Goal: Task Accomplishment & Management: Complete application form

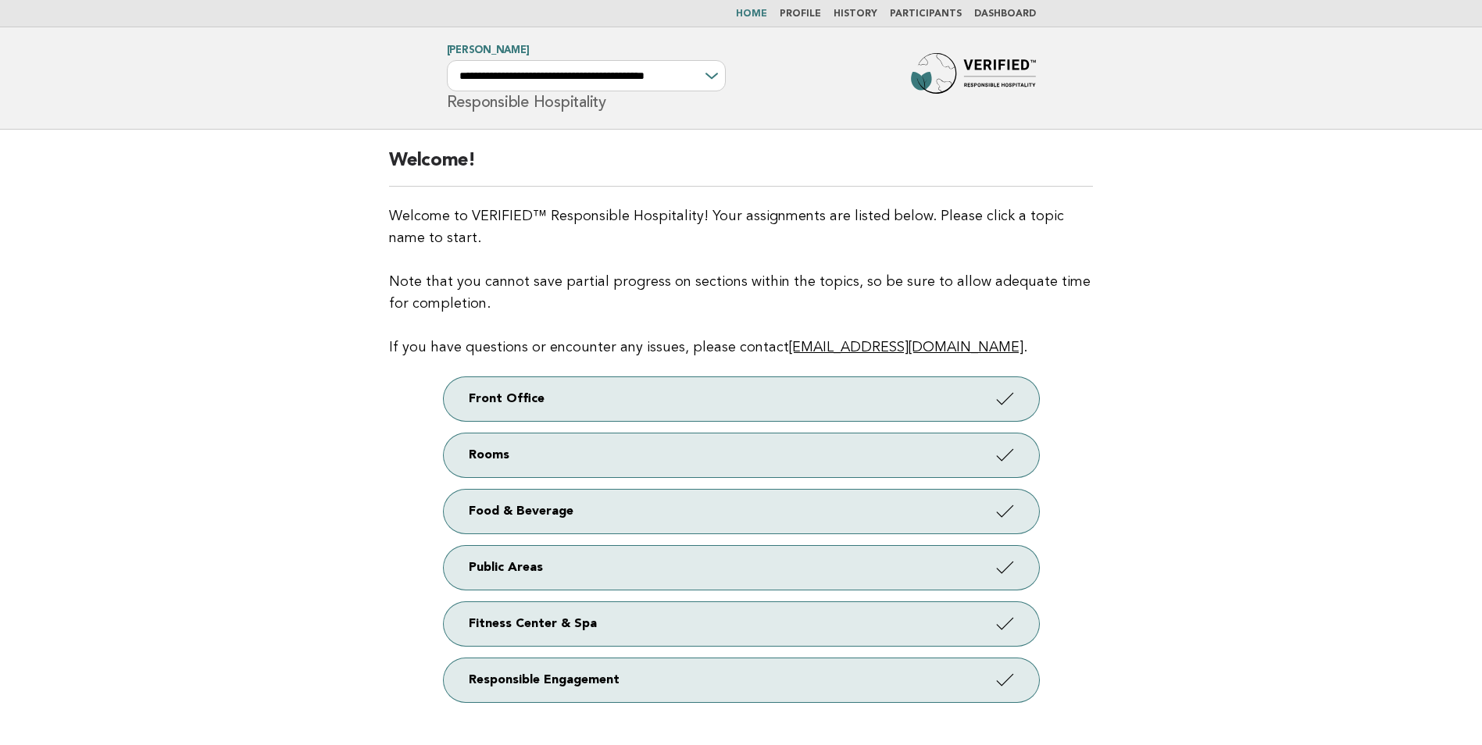
click at [710, 79] on div "**********" at bounding box center [586, 75] width 279 height 31
drag, startPoint x: 712, startPoint y: 73, endPoint x: 692, endPoint y: 80, distance: 20.5
click at [692, 80] on div "**********" at bounding box center [586, 75] width 279 height 31
drag, startPoint x: 692, startPoint y: 80, endPoint x: 676, endPoint y: 85, distance: 17.3
click at [676, 85] on select "**********" at bounding box center [586, 75] width 279 height 31
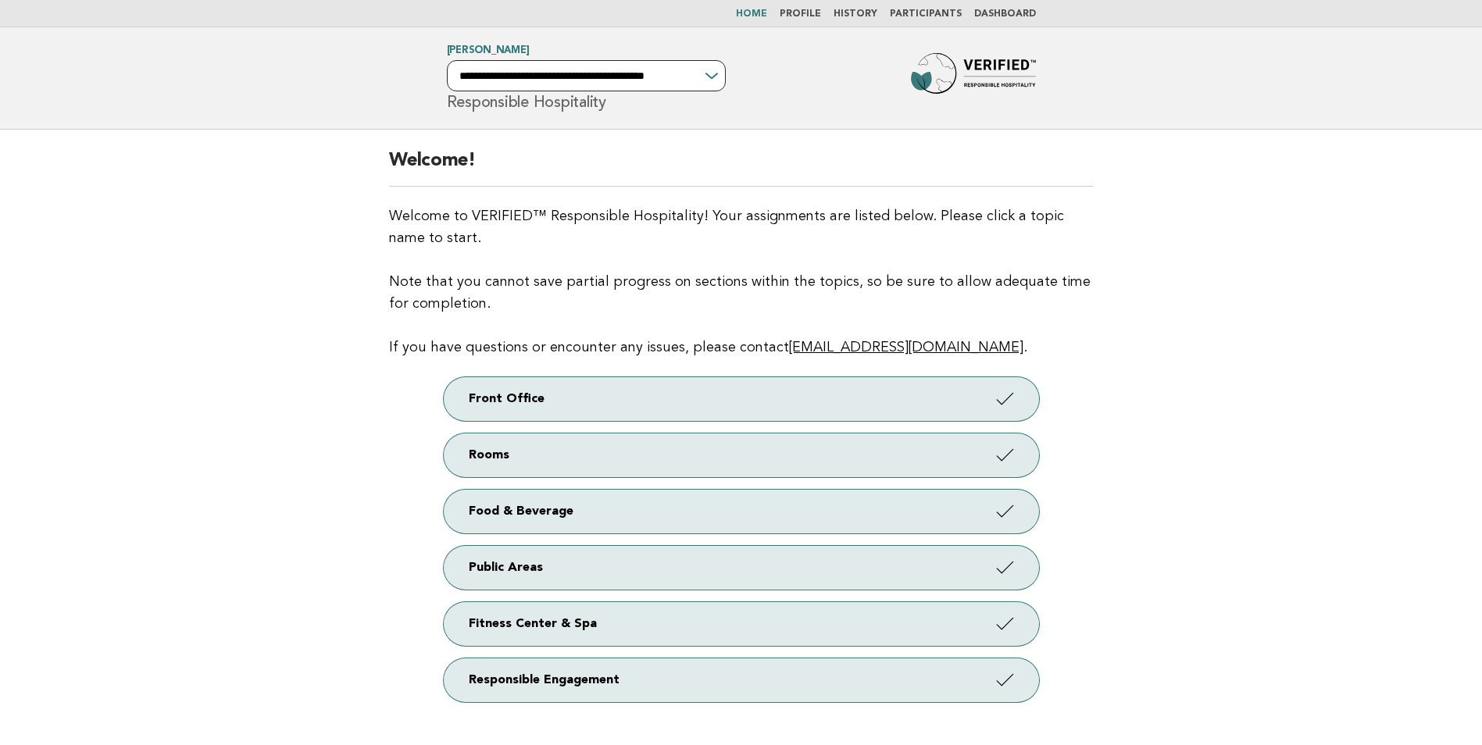
select select "**********"
click at [447, 60] on select "**********" at bounding box center [586, 75] width 279 height 31
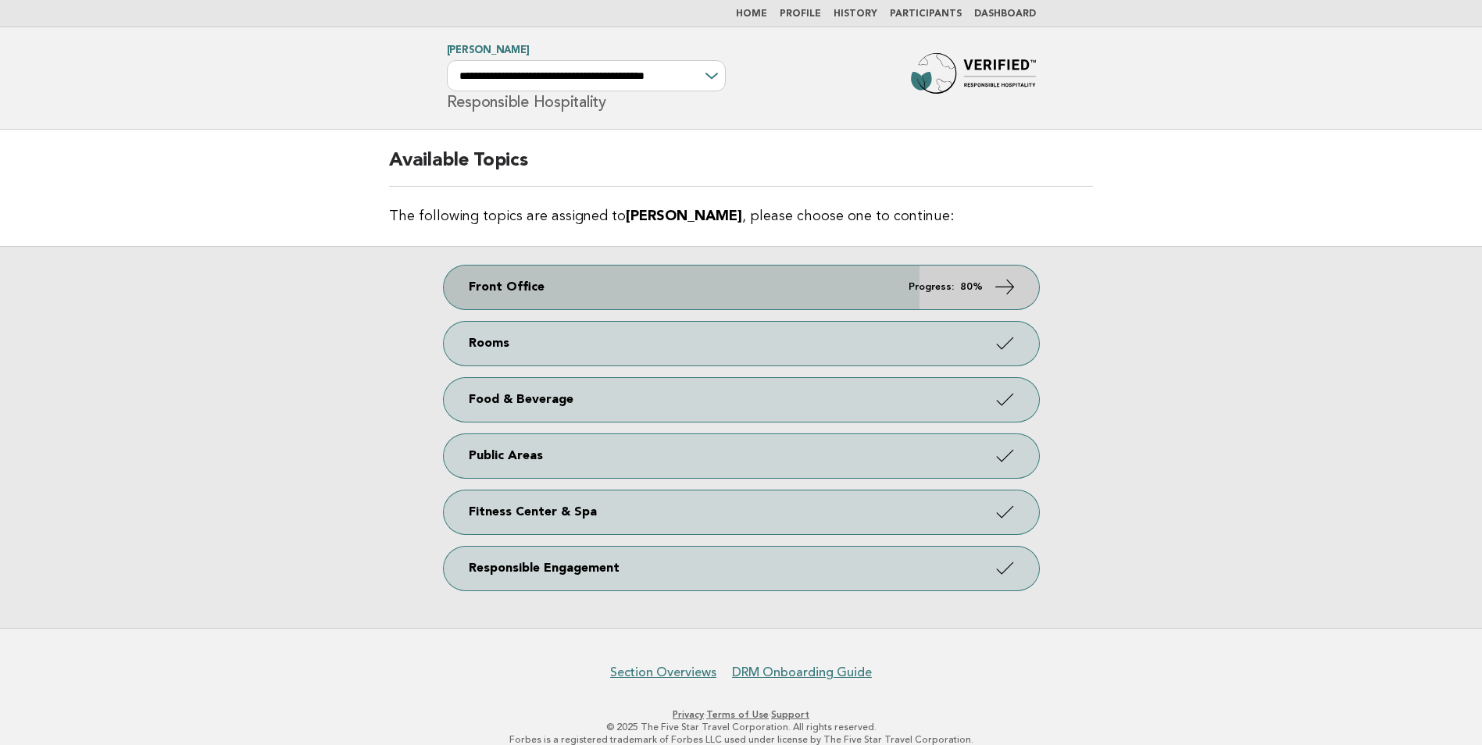
click at [539, 287] on link "Front Office Progress: 80%" at bounding box center [741, 288] width 595 height 44
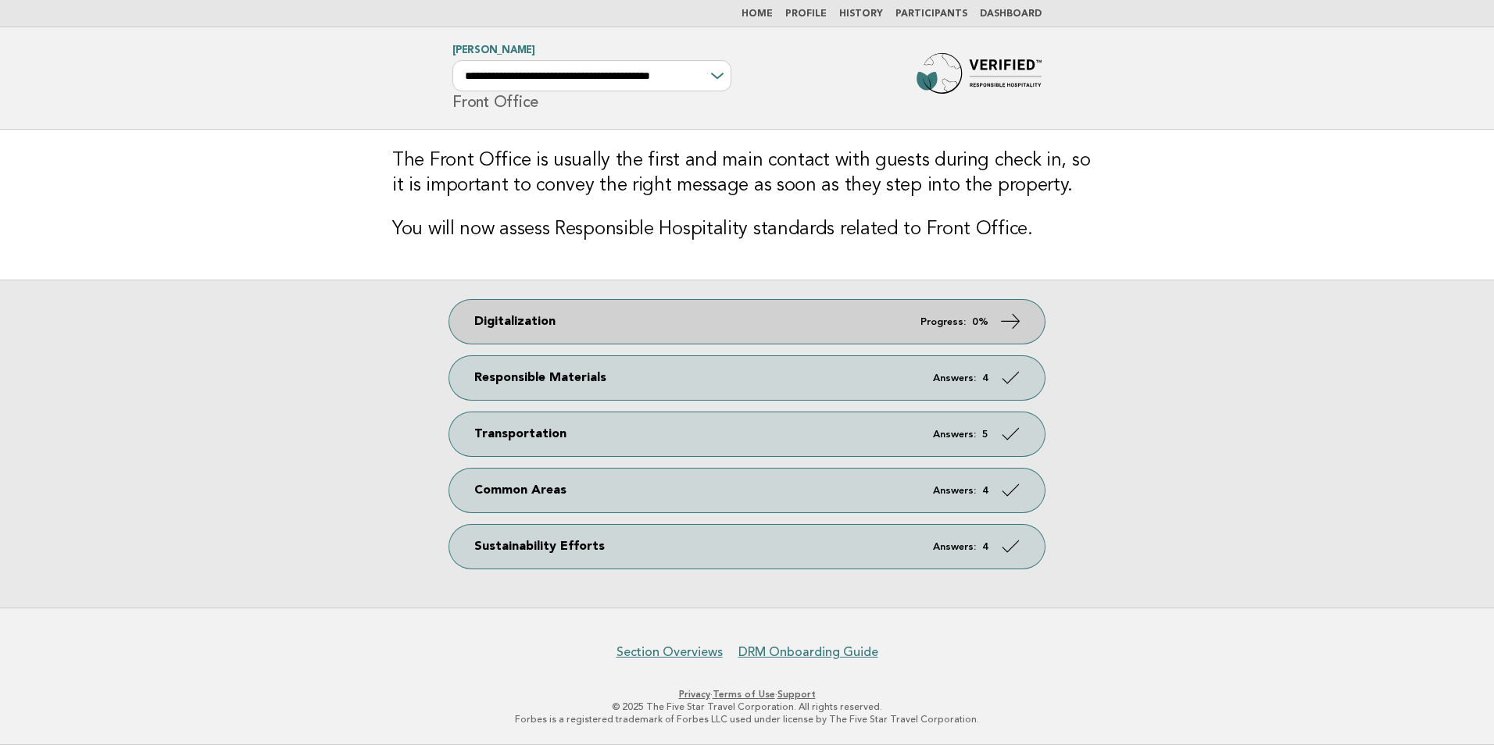
click at [493, 320] on link "Digitalization Progress: 0%" at bounding box center [746, 322] width 595 height 44
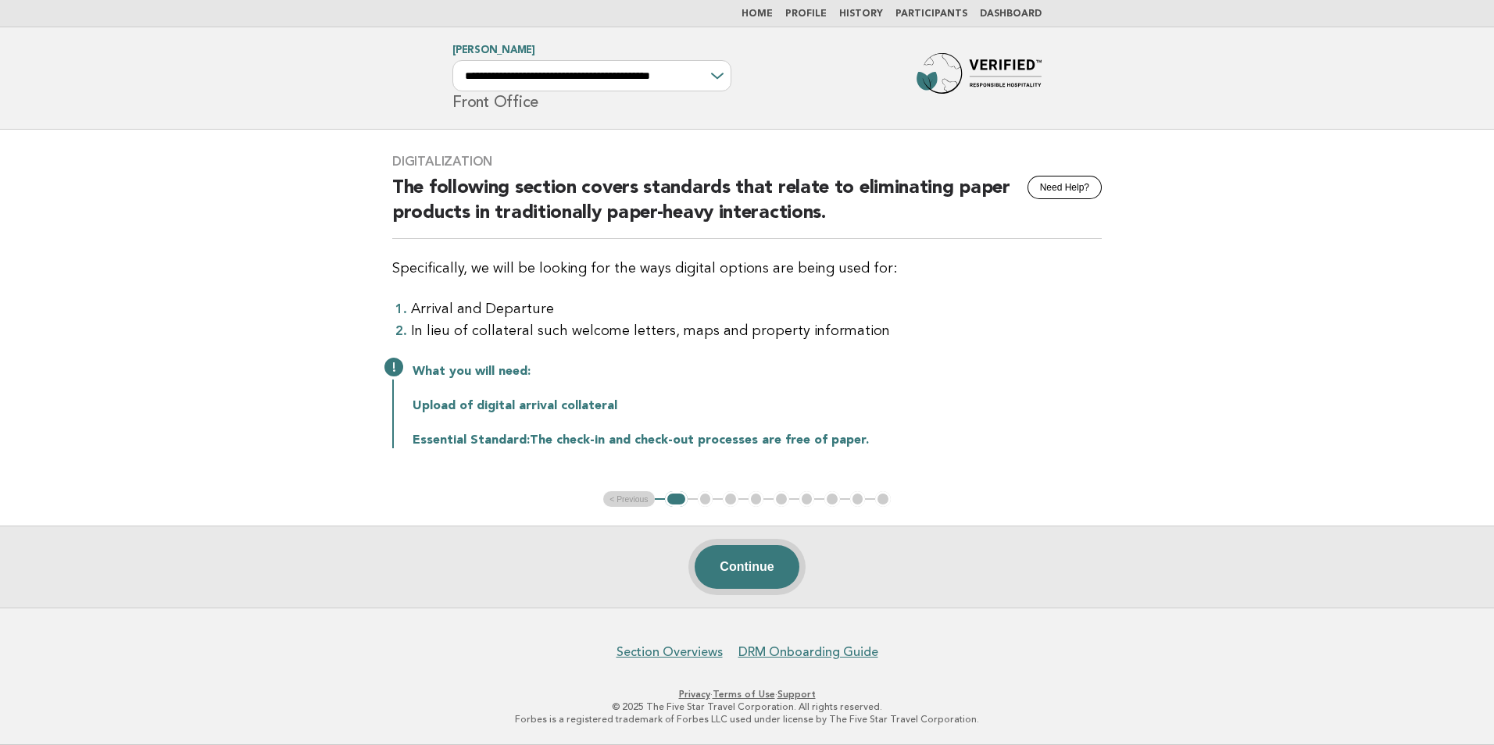
click at [736, 573] on button "Continue" at bounding box center [747, 567] width 104 height 44
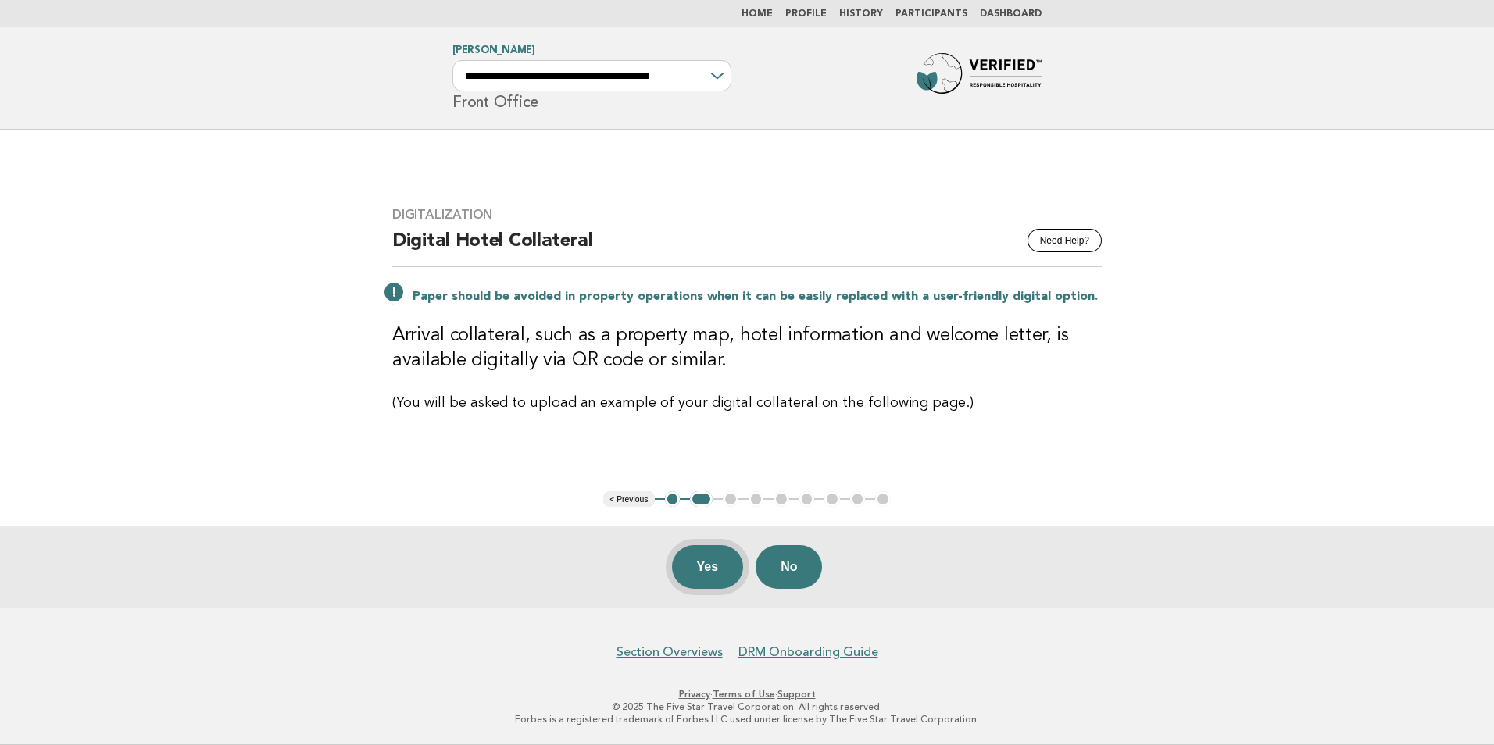
click at [691, 570] on button "Yes" at bounding box center [708, 567] width 72 height 44
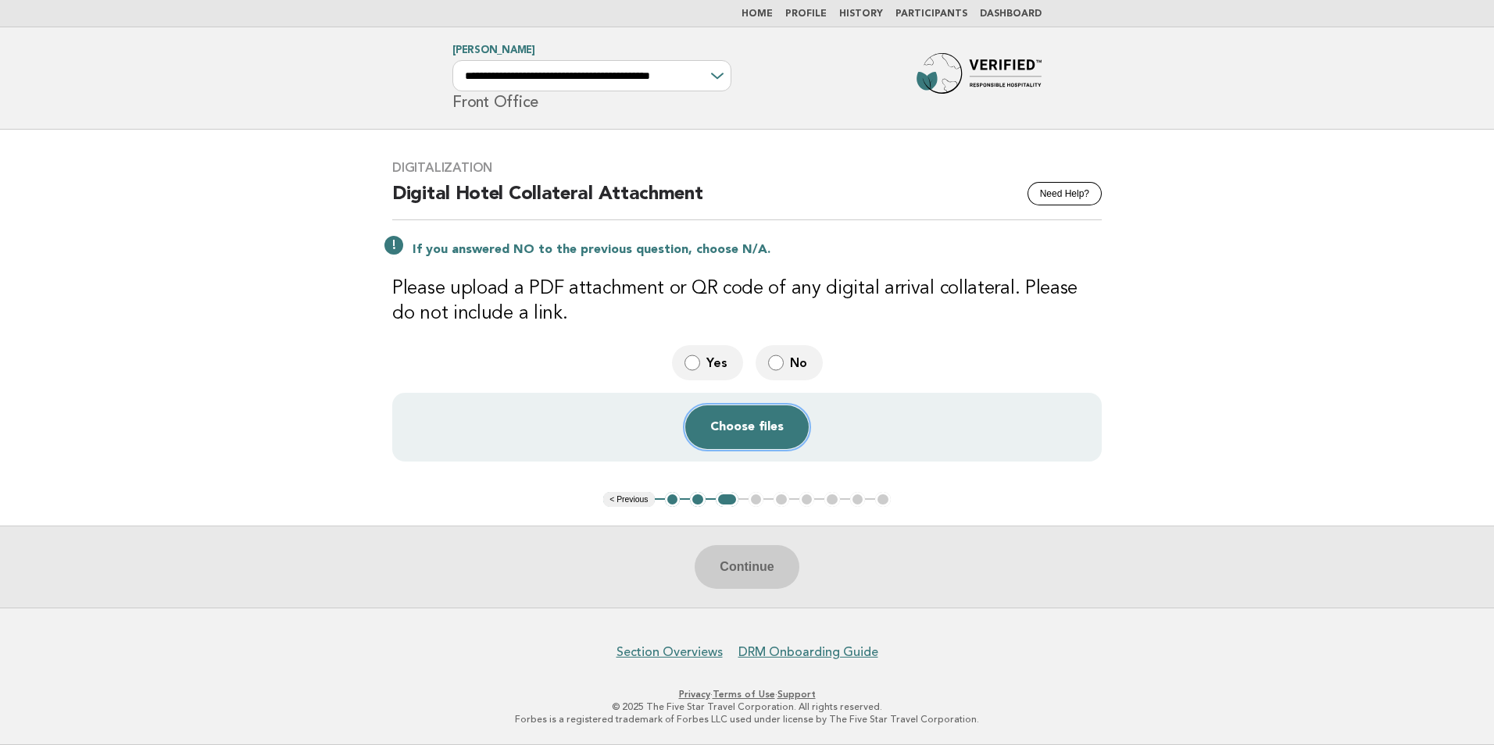
click at [753, 430] on button "Choose files" at bounding box center [746, 427] width 123 height 44
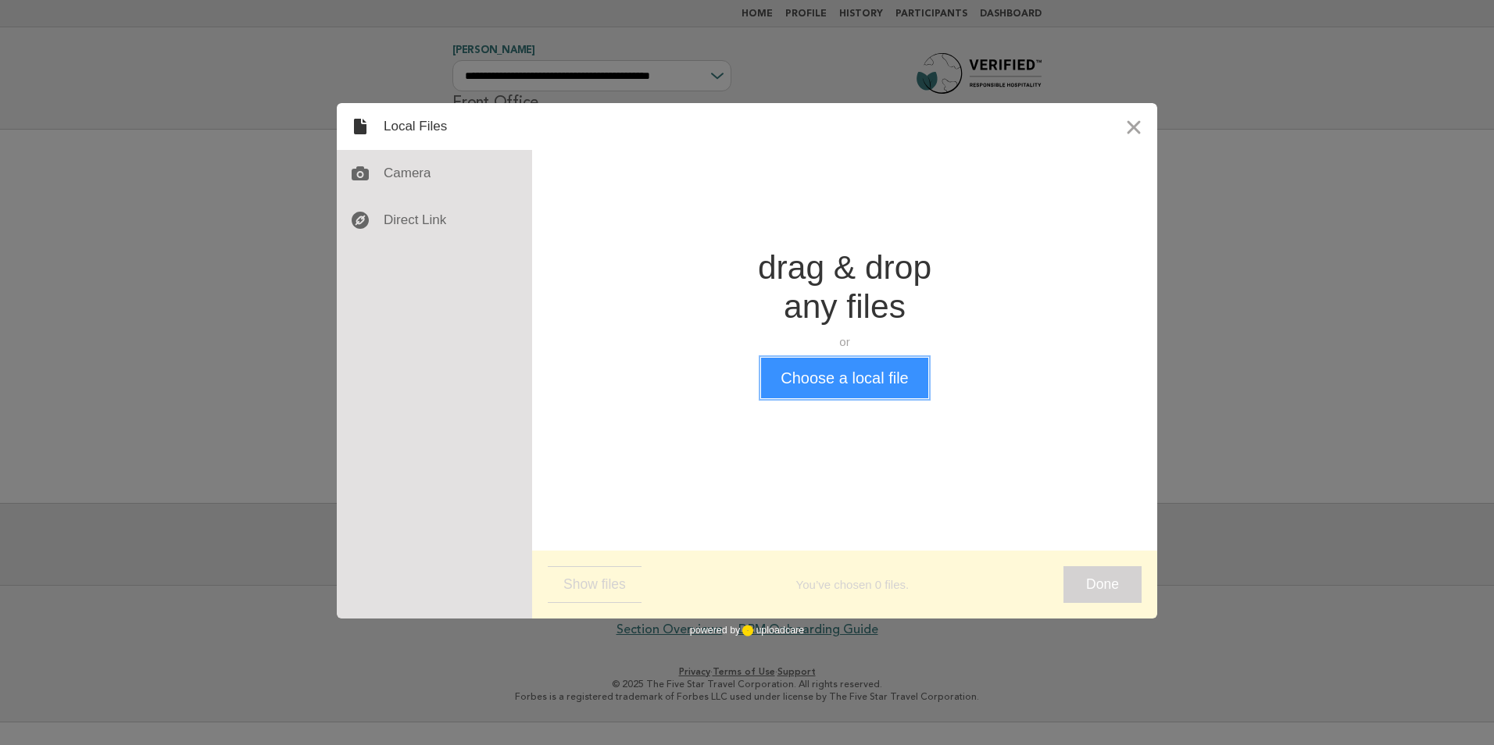
click at [860, 385] on button "Choose a local file" at bounding box center [844, 378] width 166 height 41
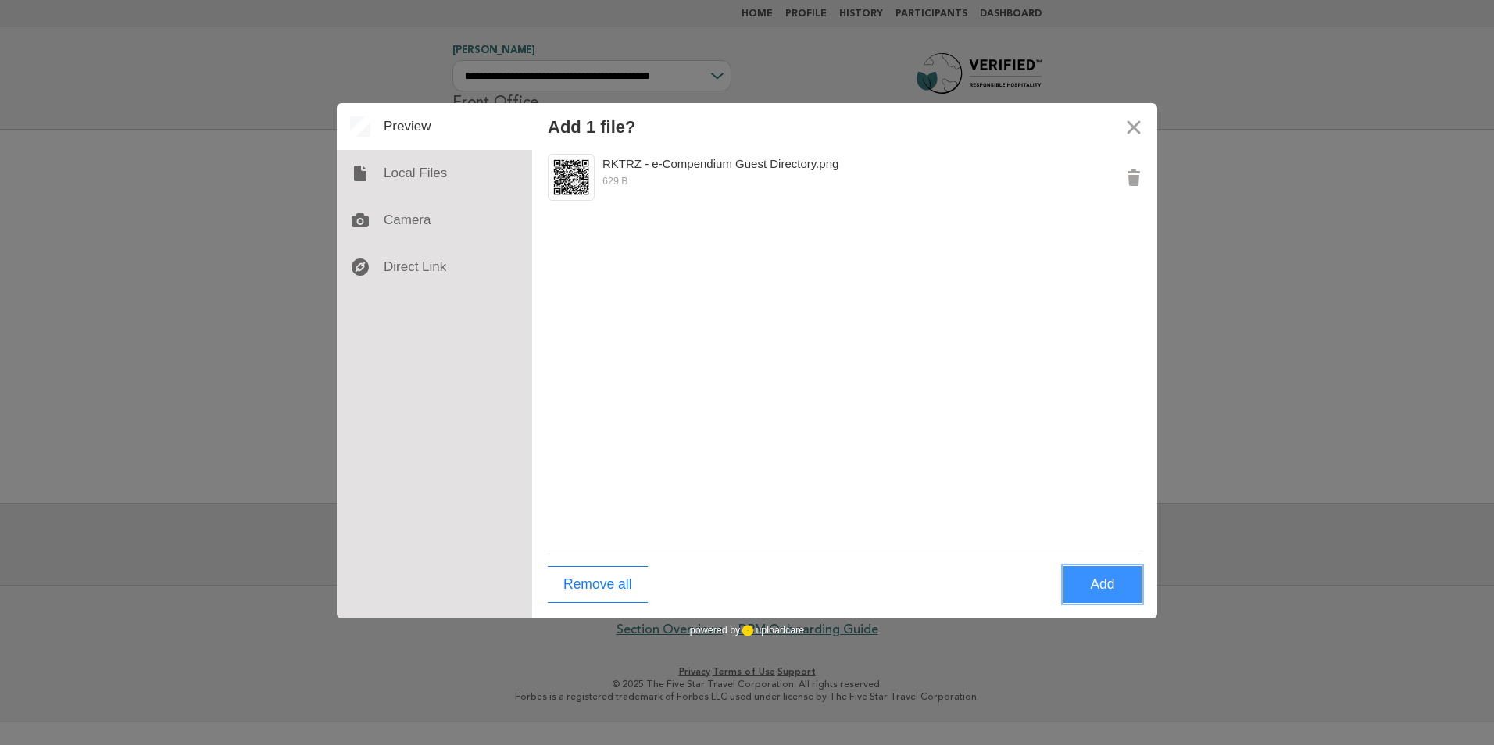
click at [1116, 588] on button "Add" at bounding box center [1102, 584] width 78 height 37
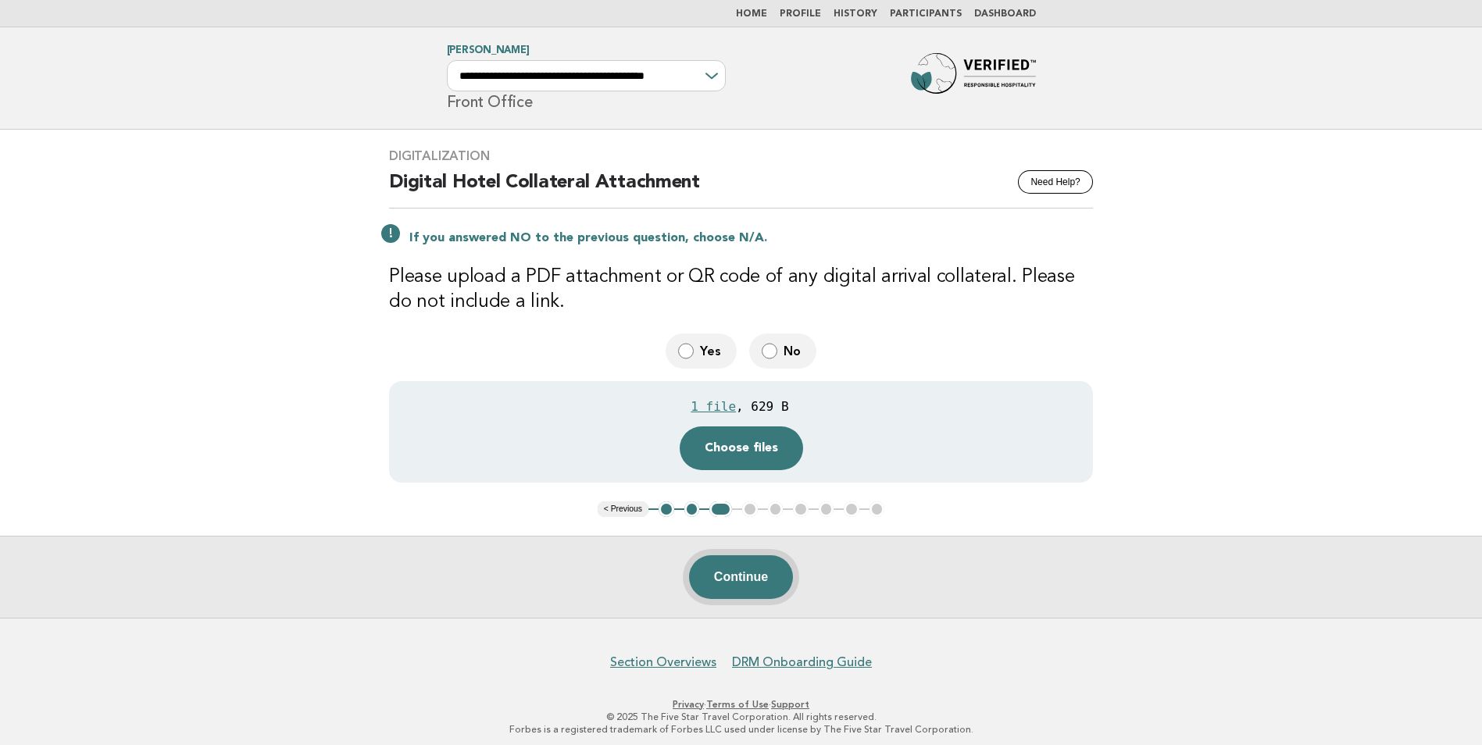
click at [733, 582] on button "Continue" at bounding box center [741, 578] width 104 height 44
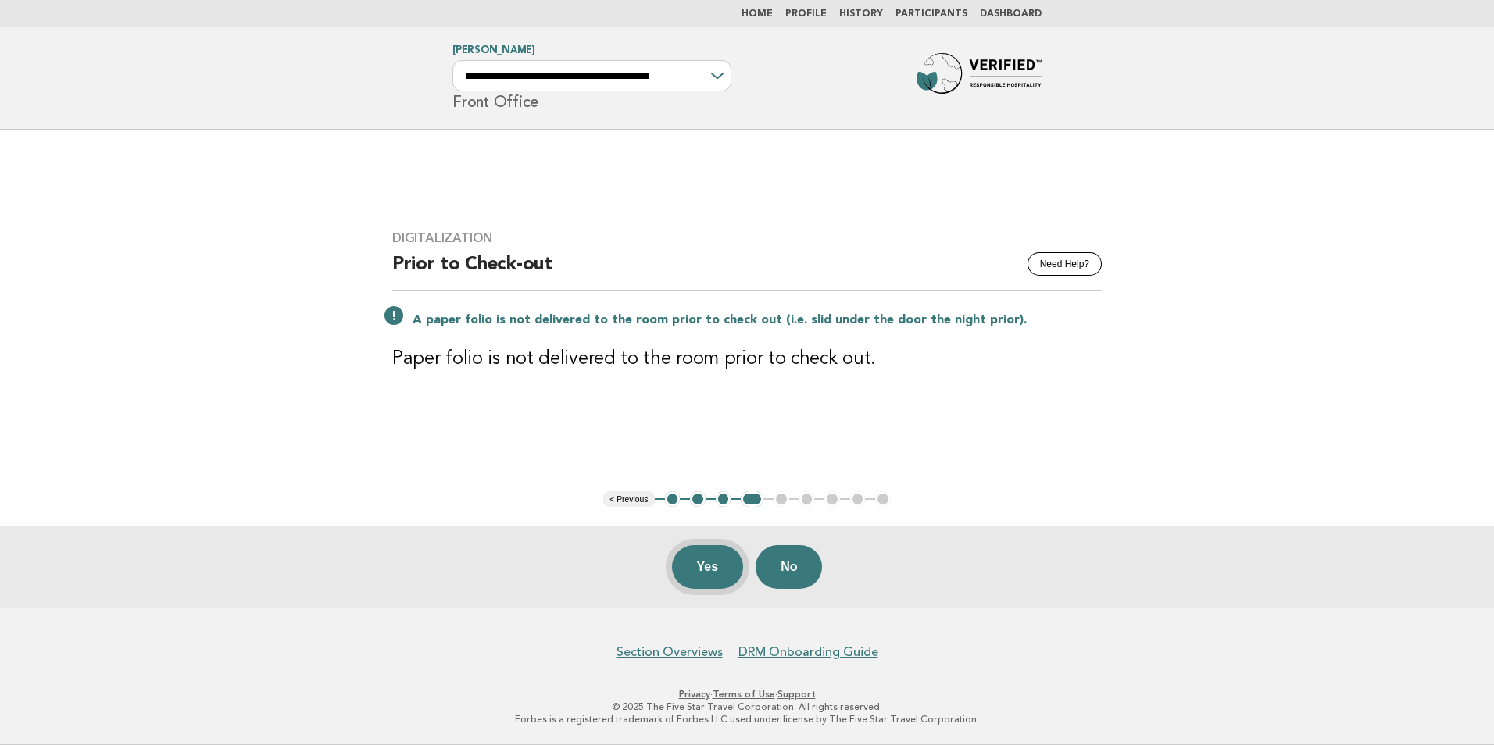
click at [706, 569] on button "Yes" at bounding box center [708, 567] width 72 height 44
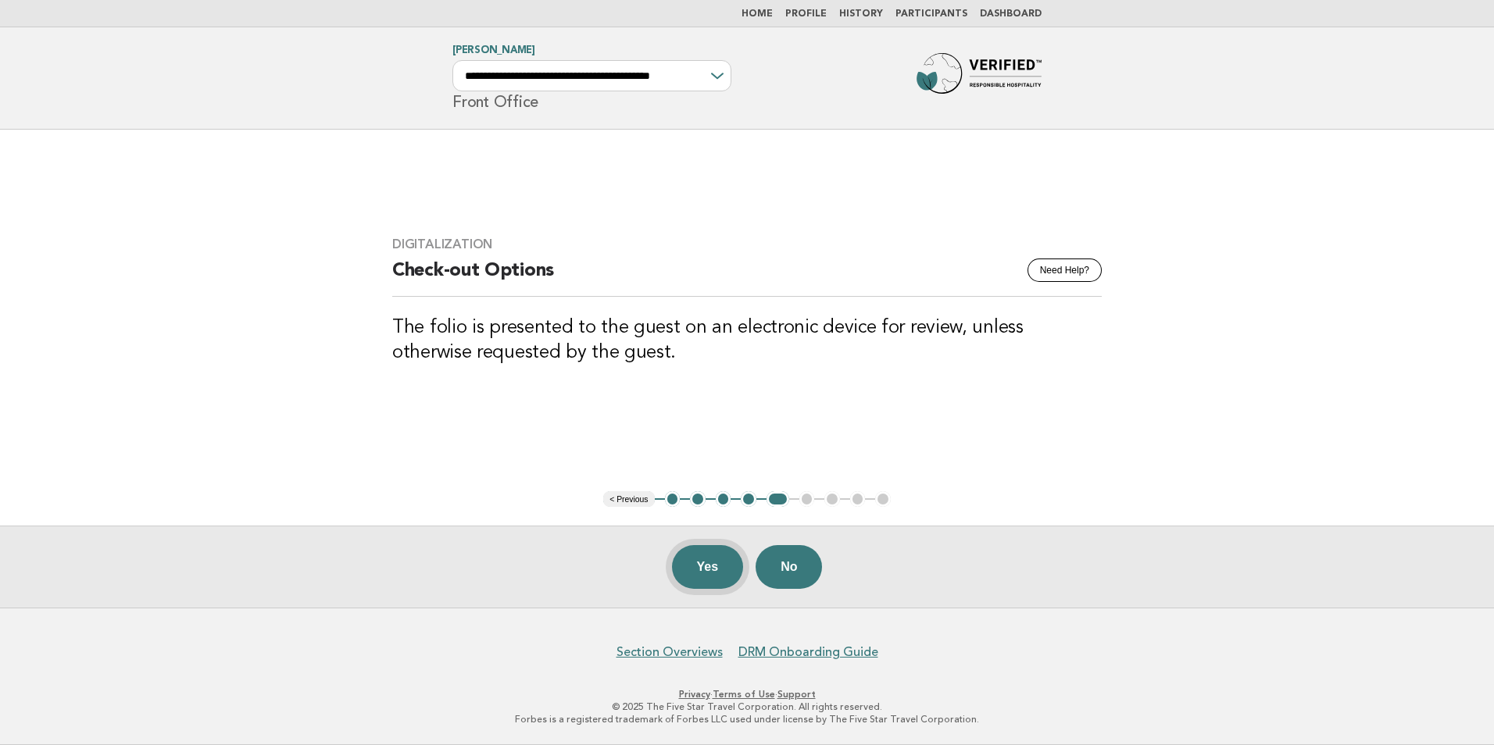
click at [708, 574] on button "Yes" at bounding box center [708, 567] width 72 height 44
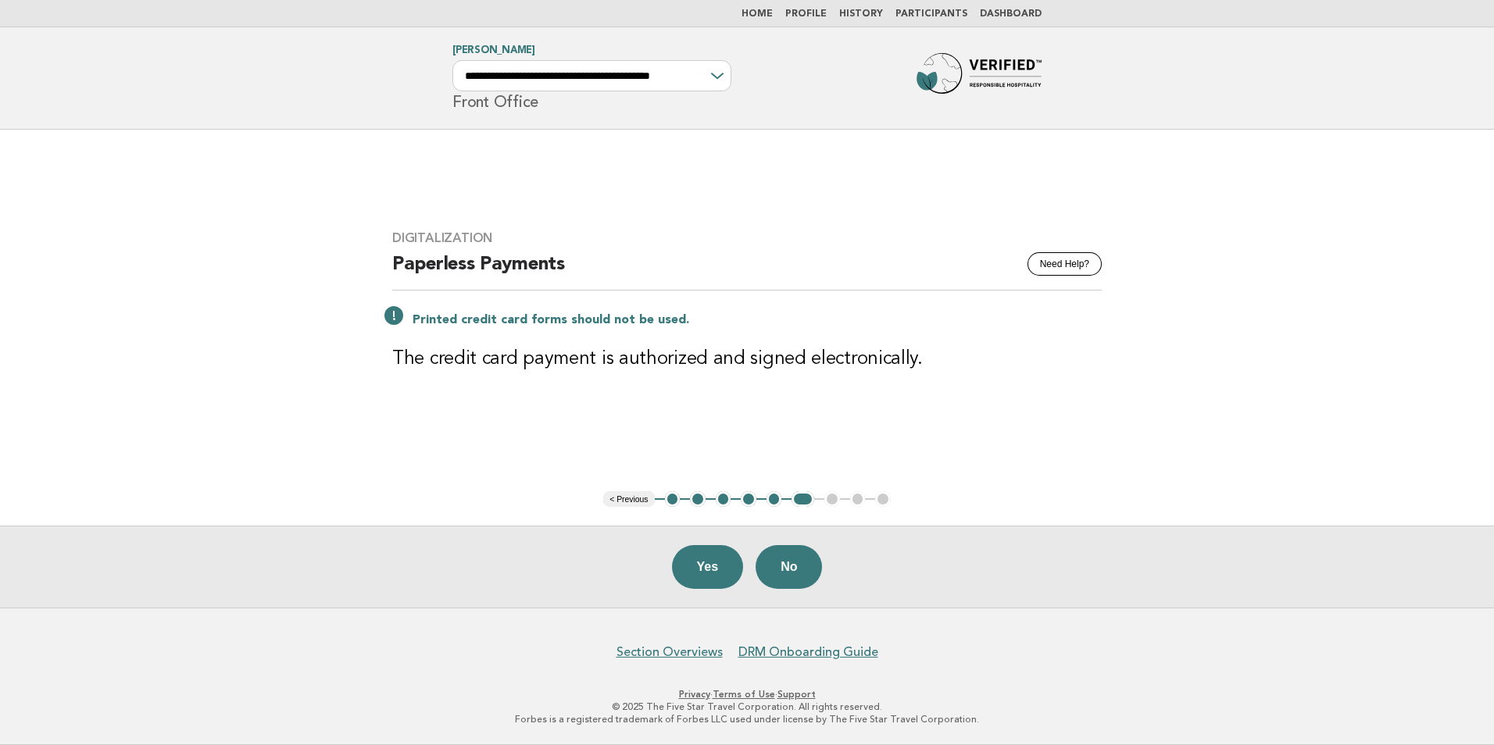
drag, startPoint x: 709, startPoint y: 577, endPoint x: 1144, endPoint y: 388, distance: 474.1
click at [709, 577] on button "Yes" at bounding box center [708, 567] width 72 height 44
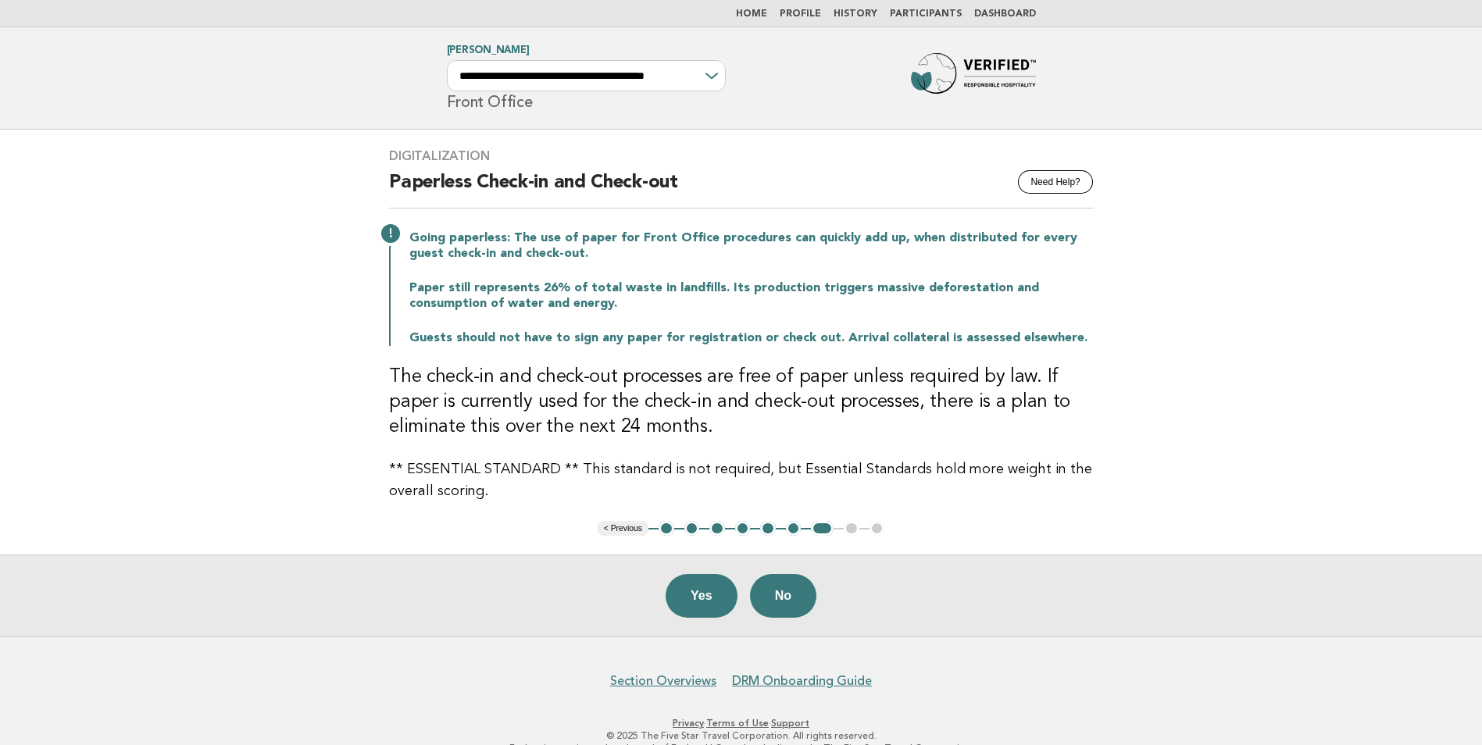
drag, startPoint x: 693, startPoint y: 602, endPoint x: 796, endPoint y: 571, distance: 107.8
click at [695, 599] on button "Yes" at bounding box center [702, 596] width 72 height 44
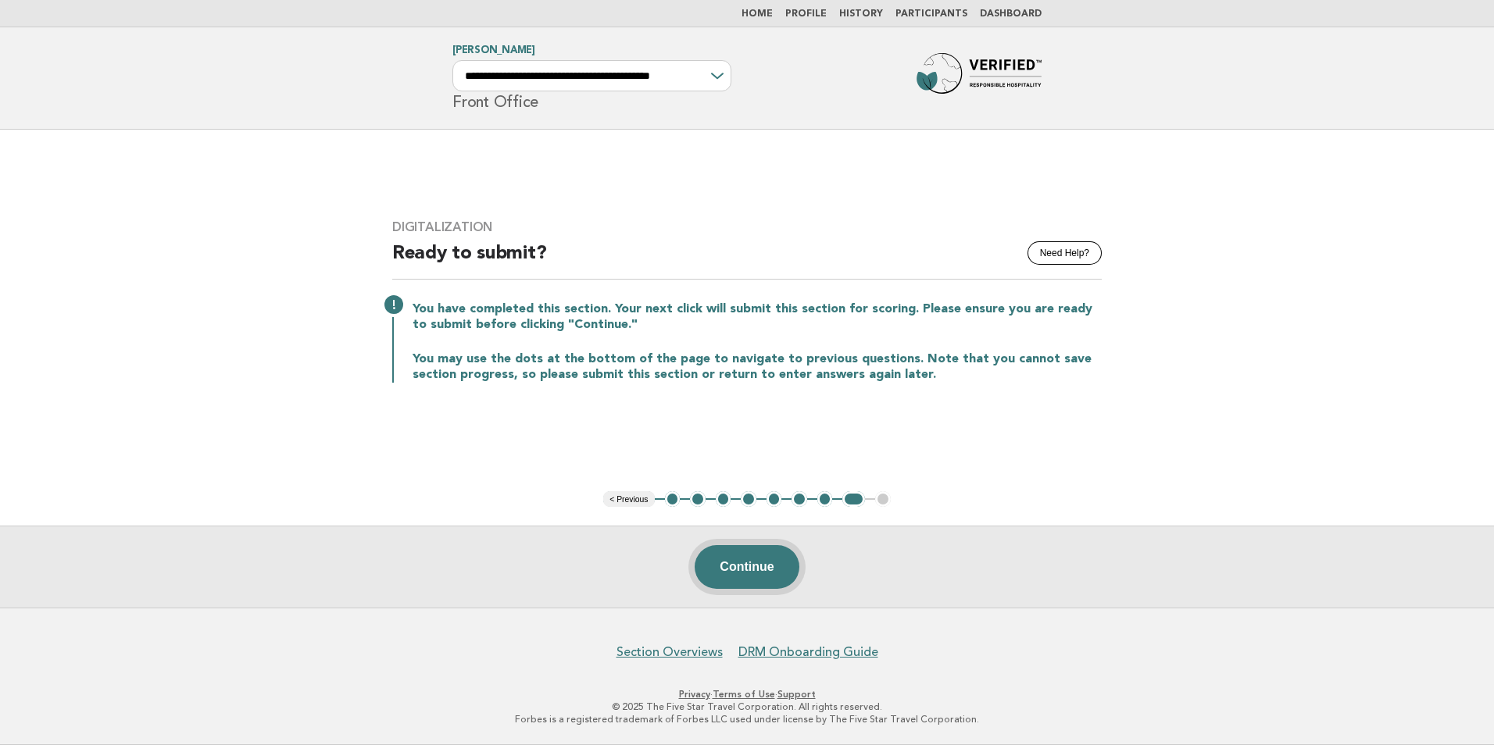
click at [745, 566] on button "Continue" at bounding box center [747, 567] width 104 height 44
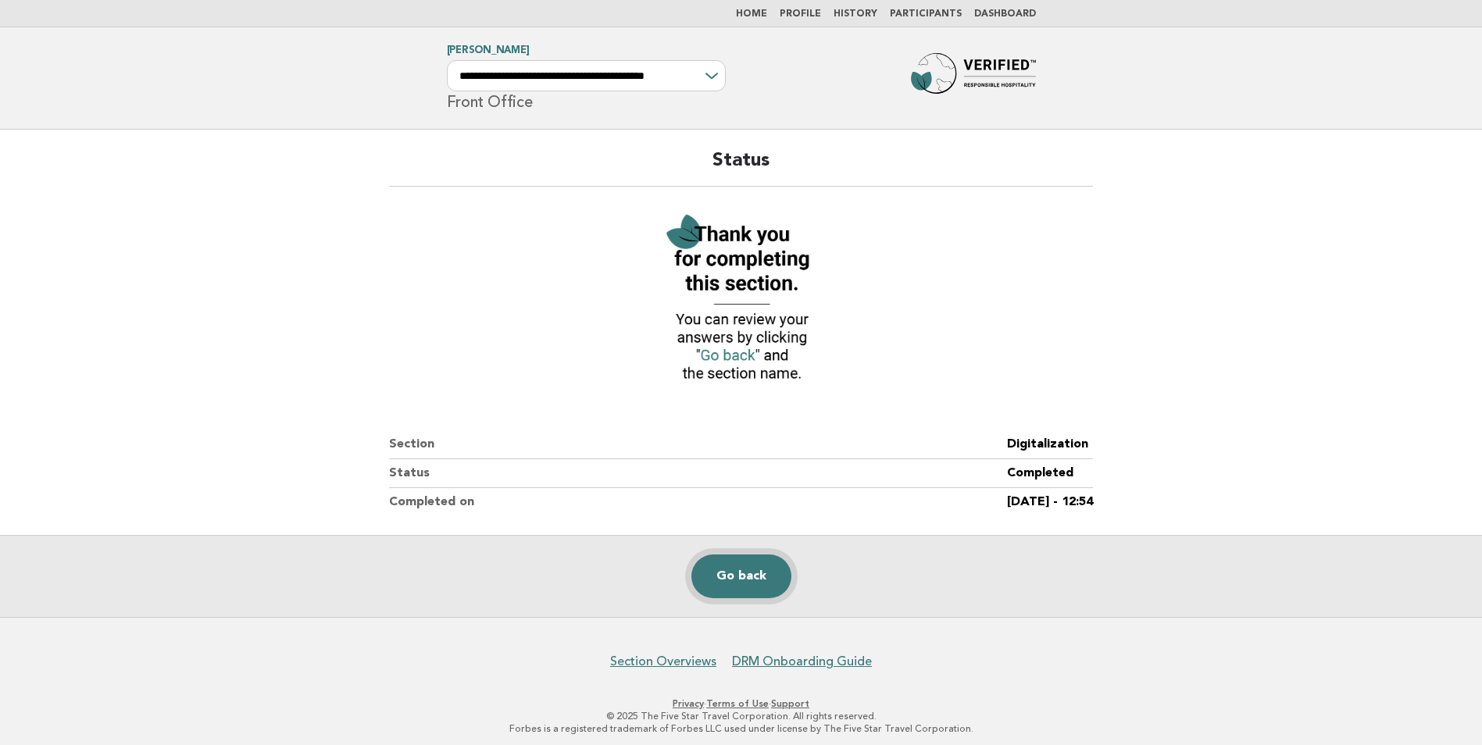
click at [754, 576] on link "Go back" at bounding box center [741, 577] width 100 height 44
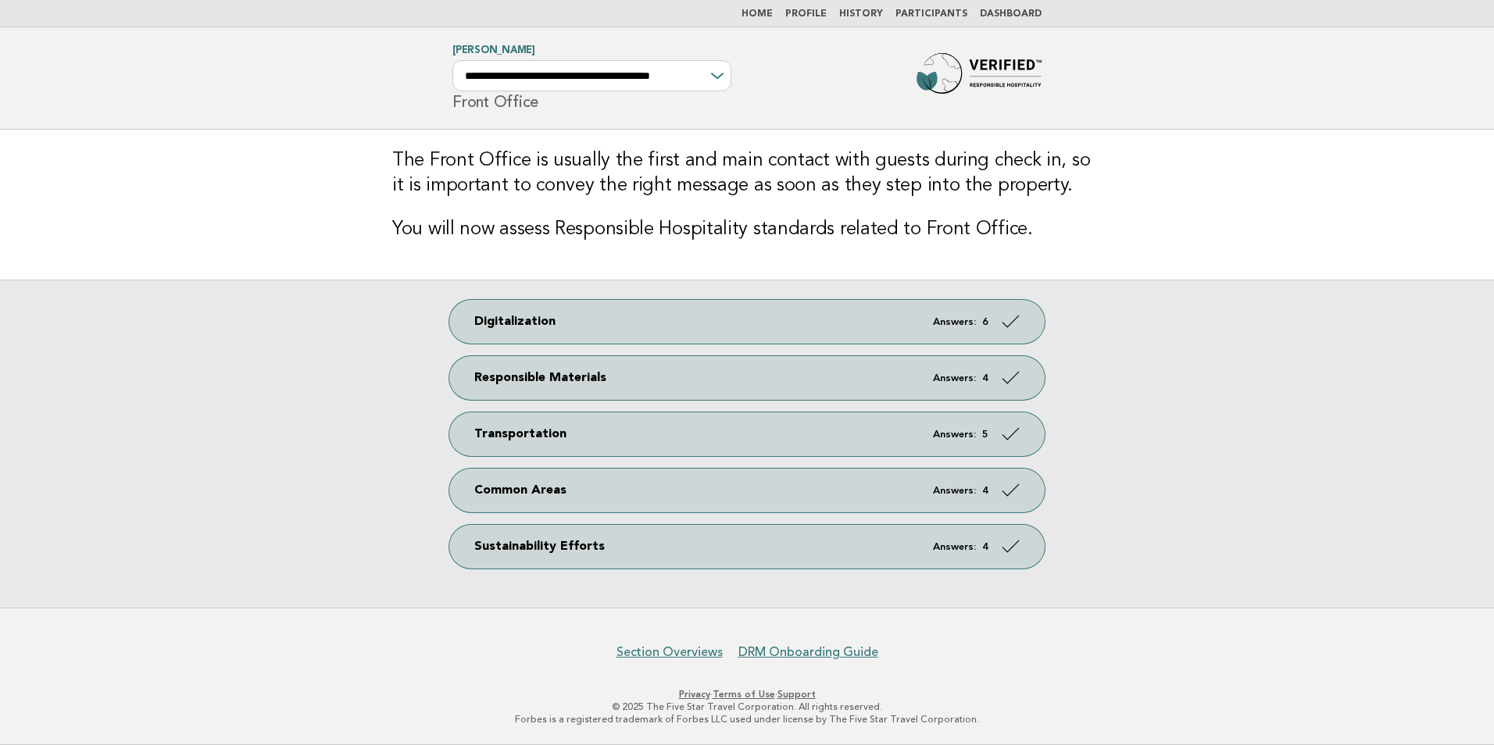
click at [772, 12] on link "Home" at bounding box center [756, 13] width 31 height 9
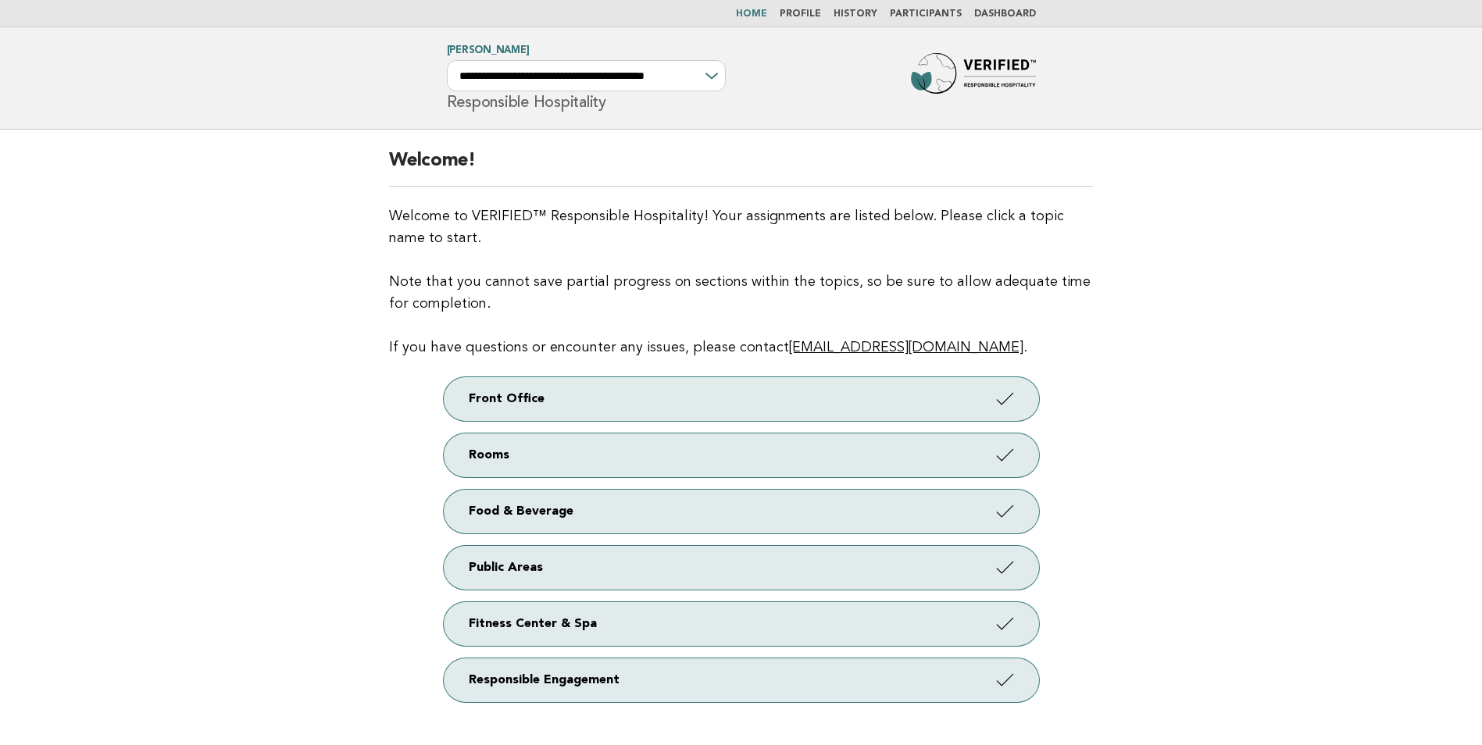
click at [815, 11] on link "Profile" at bounding box center [800, 13] width 41 height 9
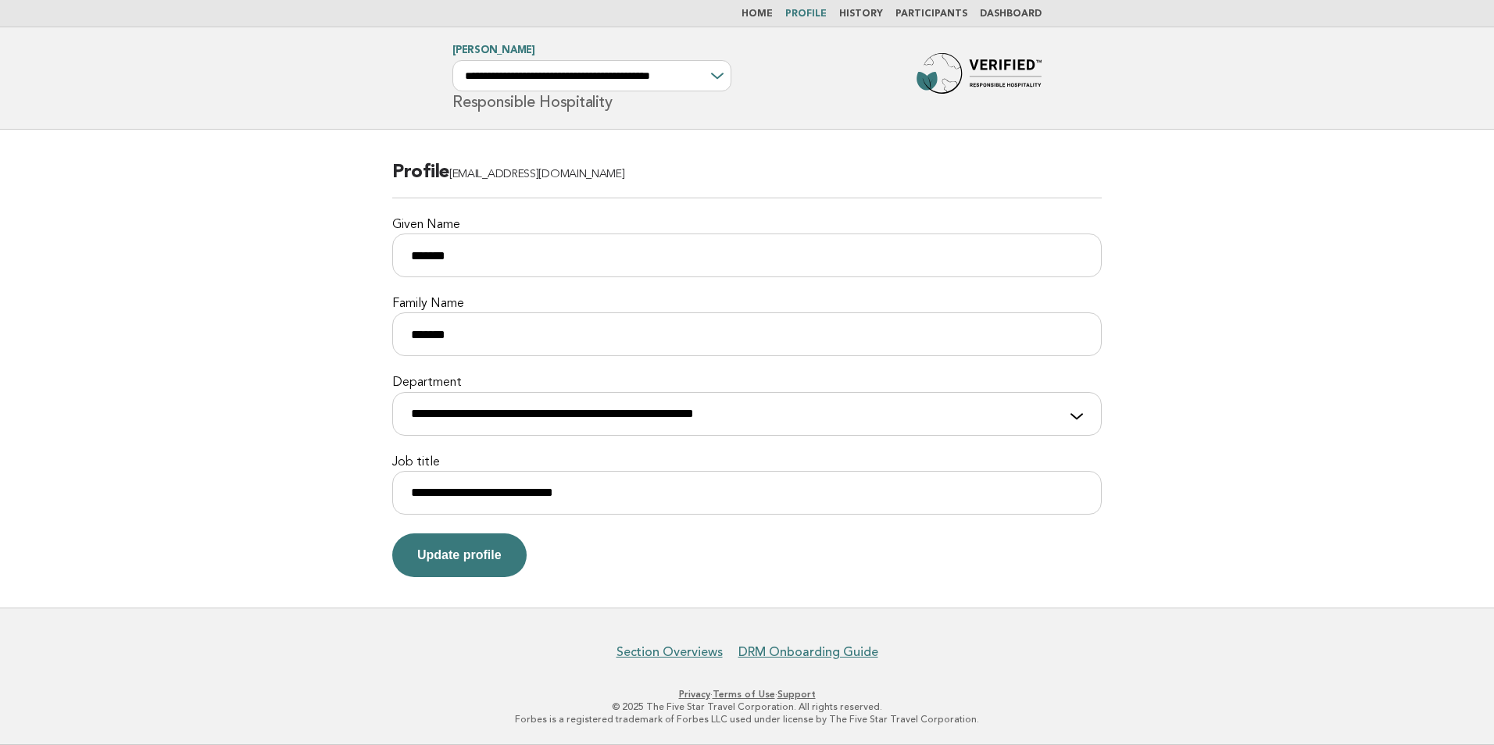
click at [878, 10] on link "History" at bounding box center [861, 13] width 44 height 9
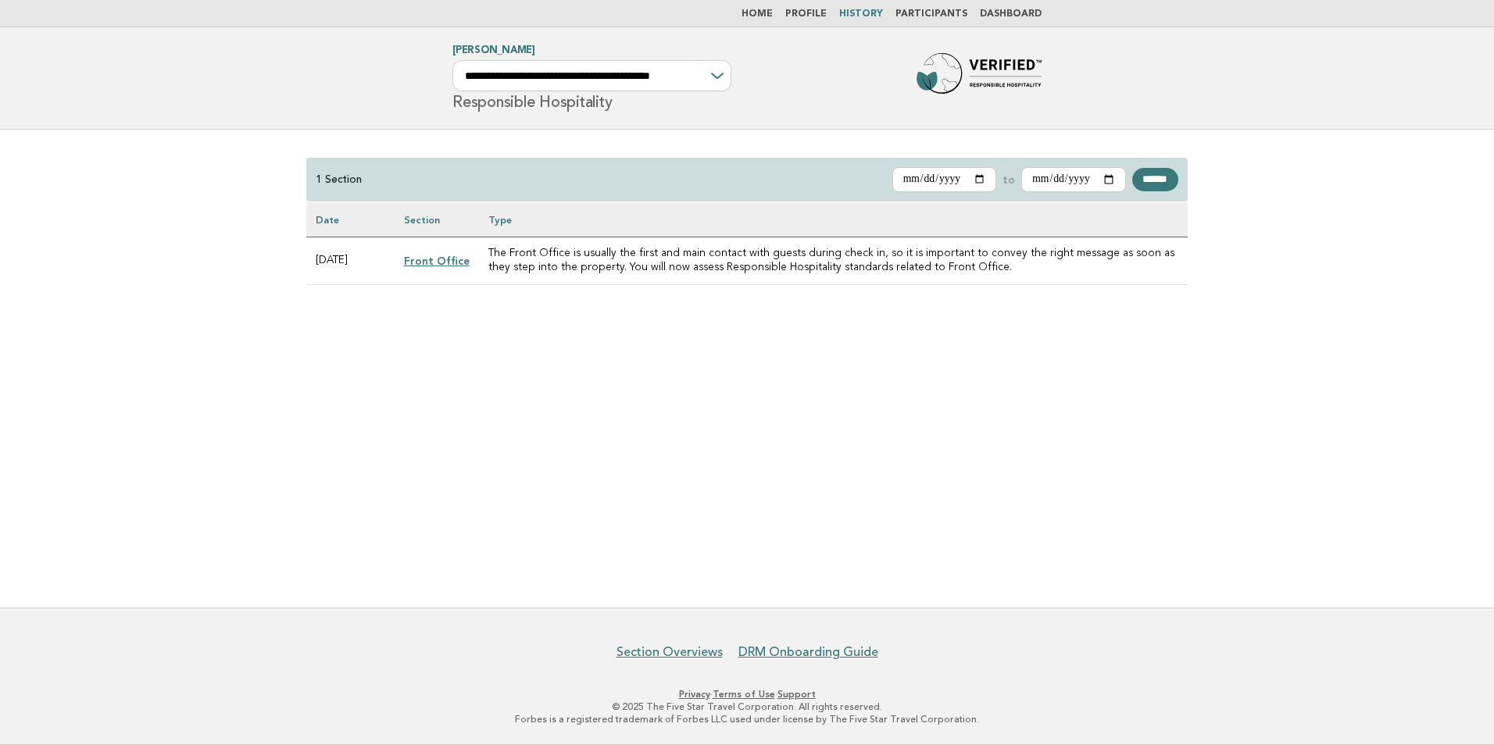
click at [945, 11] on link "Participants" at bounding box center [931, 13] width 72 height 9
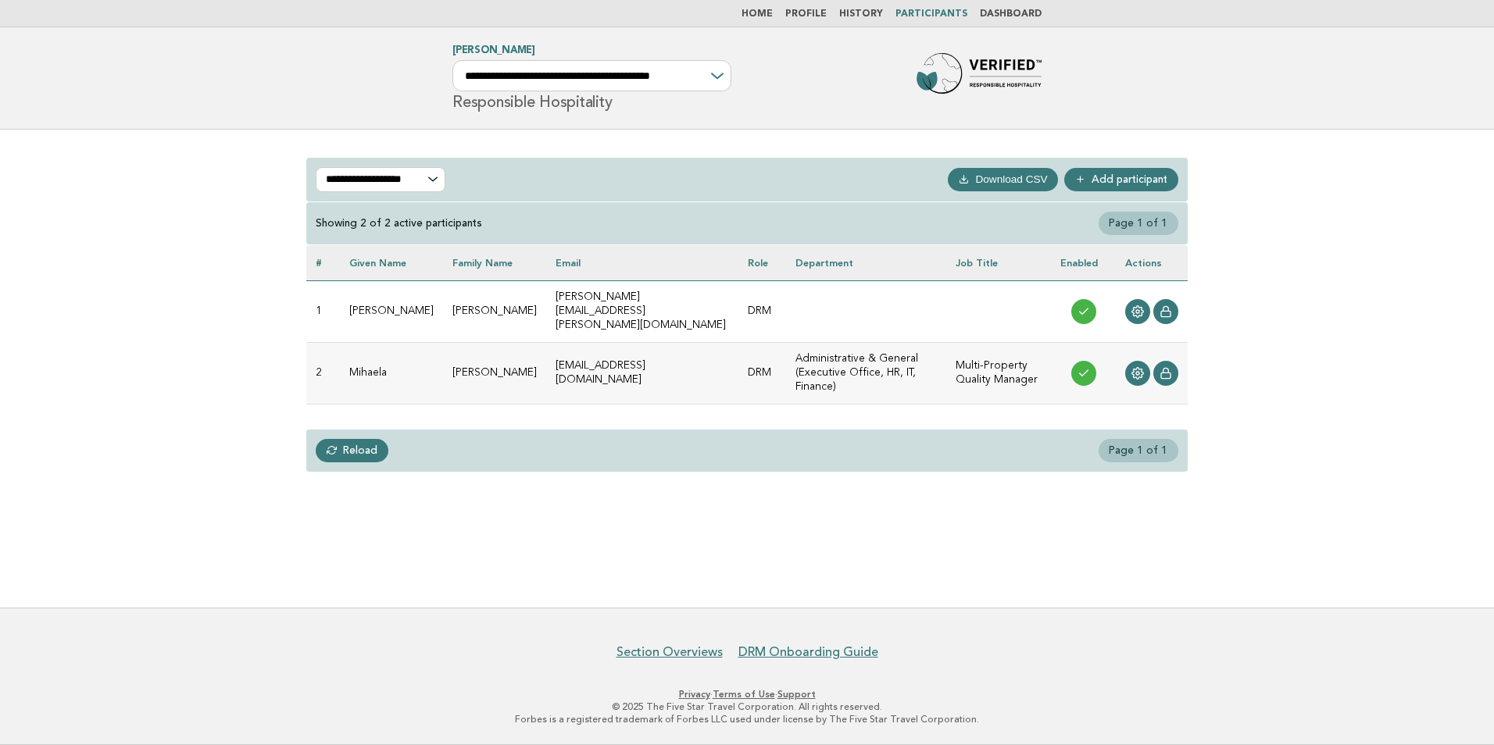
click at [1002, 13] on link "Dashboard" at bounding box center [1011, 13] width 62 height 9
